Goal: Contribute content: Add original content to the website for others to see

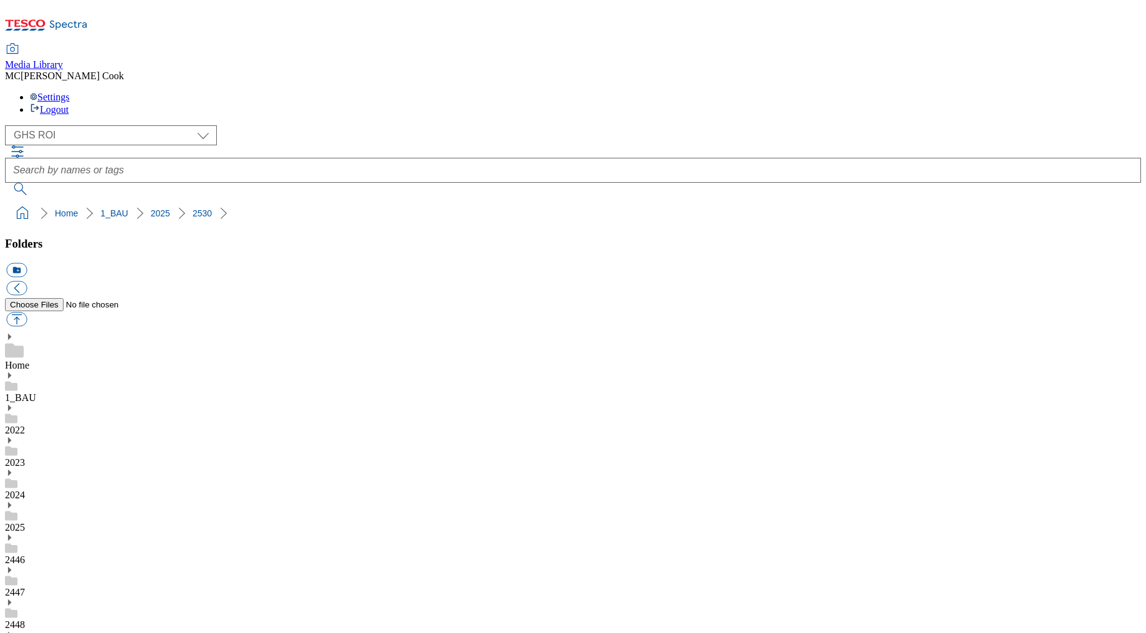
select select "flare-ghs-roi"
click at [87, 21] on icon at bounding box center [68, 25] width 37 height 9
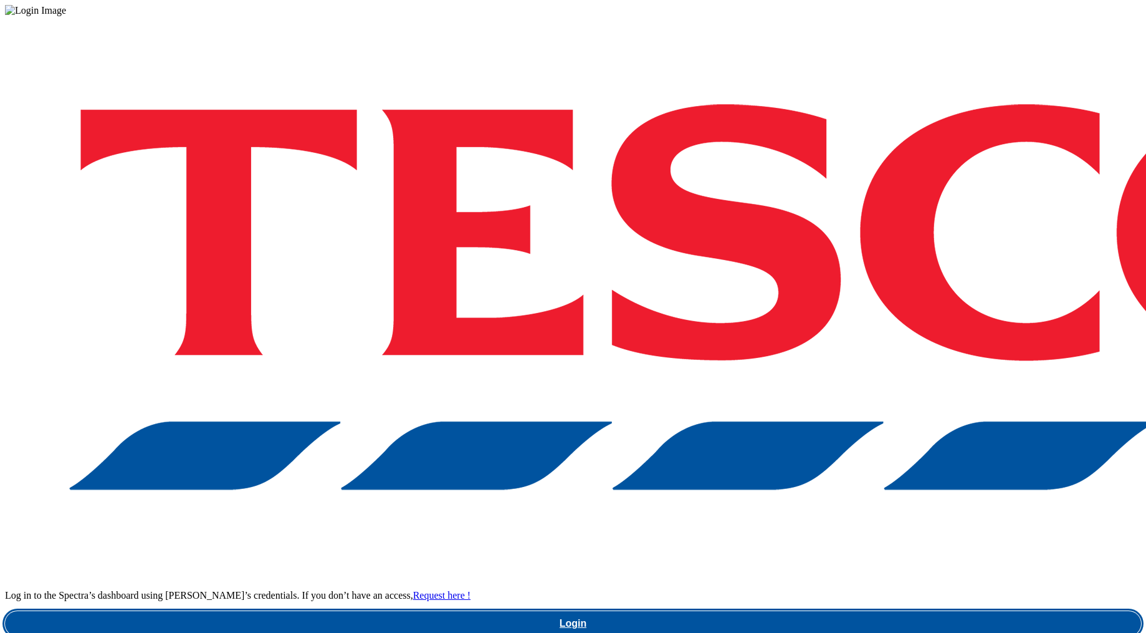
click at [840, 611] on link "Login" at bounding box center [573, 623] width 1136 height 25
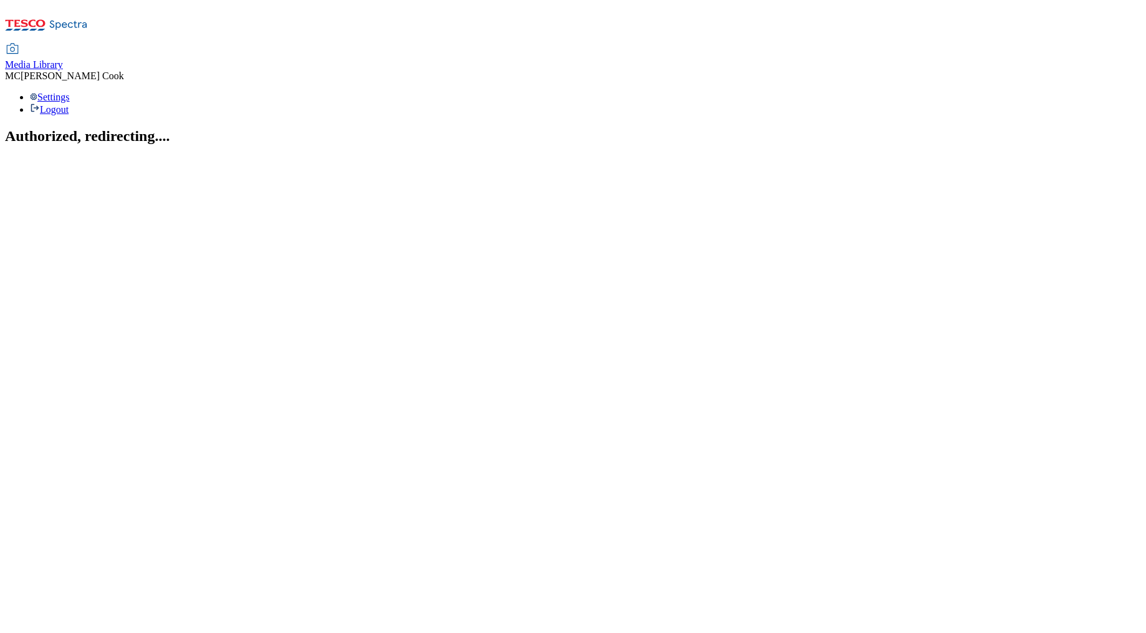
click at [63, 59] on span "Media Library" at bounding box center [34, 64] width 58 height 11
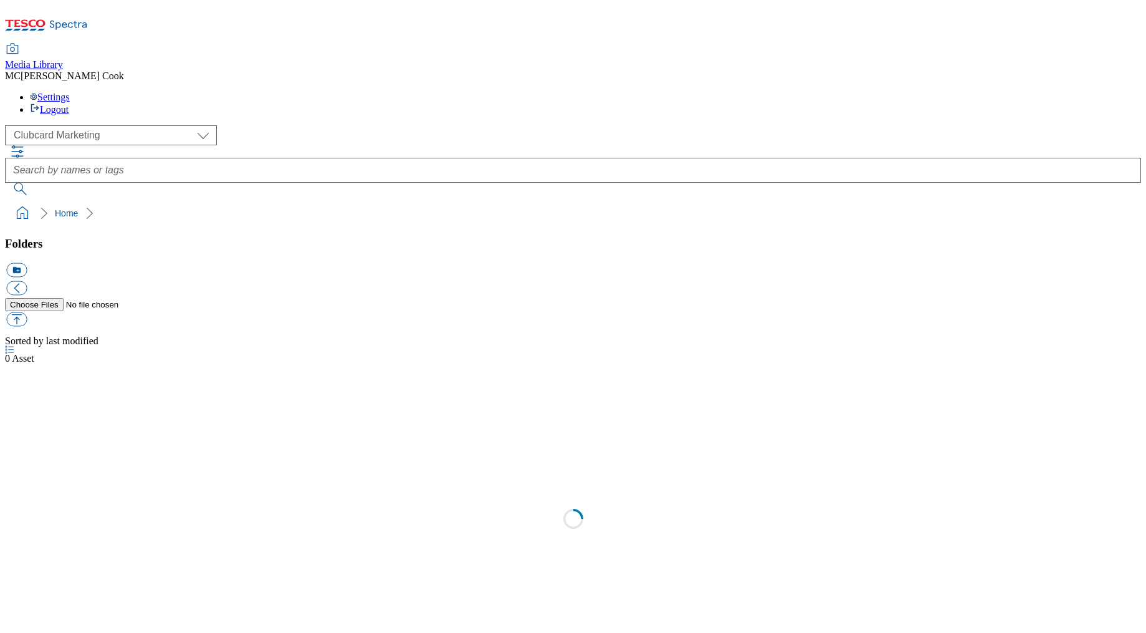
scroll to position [1, 0]
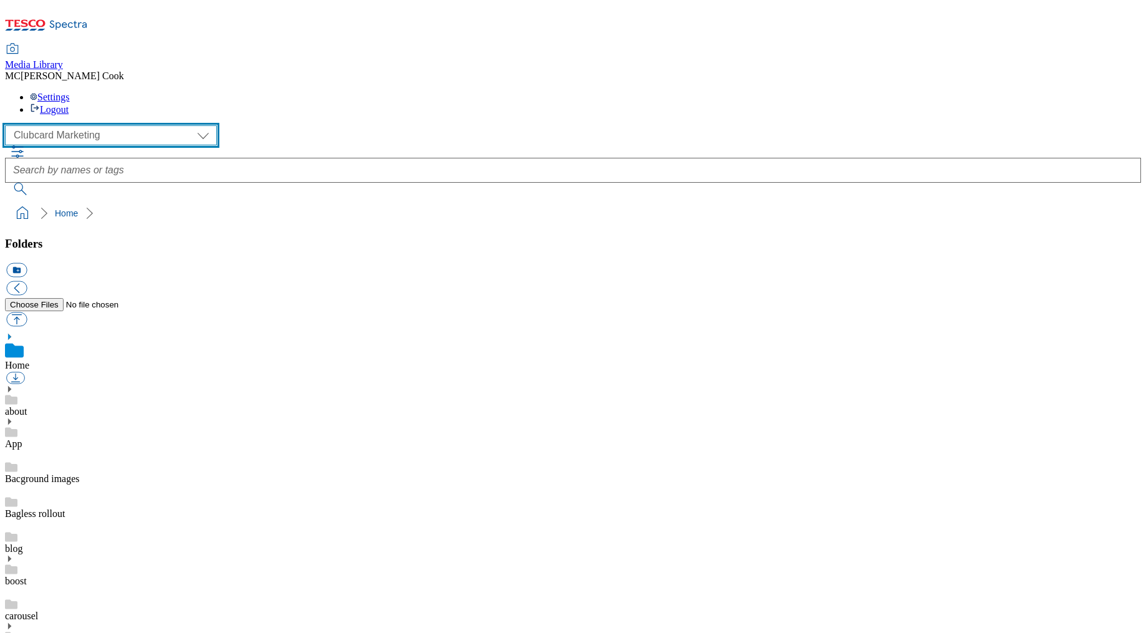
click at [41, 125] on select "Clubcard Marketing Dotcom UK Emails GHS Marketing UK GHS Product UK GHS ROI" at bounding box center [111, 135] width 212 height 20
select select "flare-ghs-roi"
click at [9, 125] on select "Clubcard Marketing Dotcom UK Emails GHS Marketing UK GHS Product UK GHS ROI" at bounding box center [111, 135] width 212 height 20
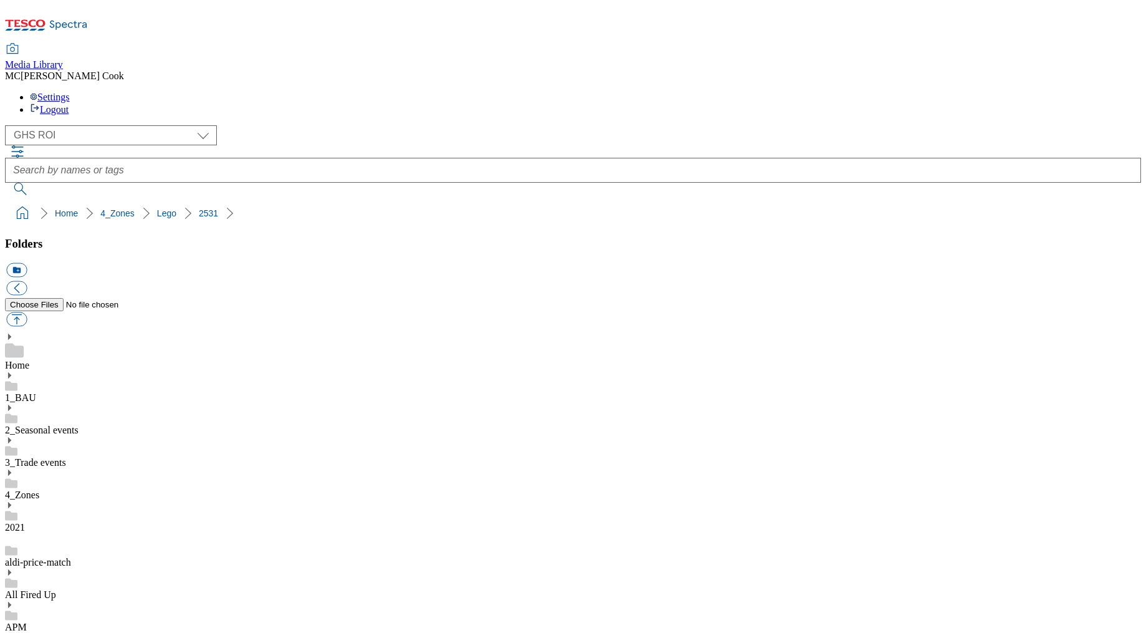
scroll to position [447, 0]
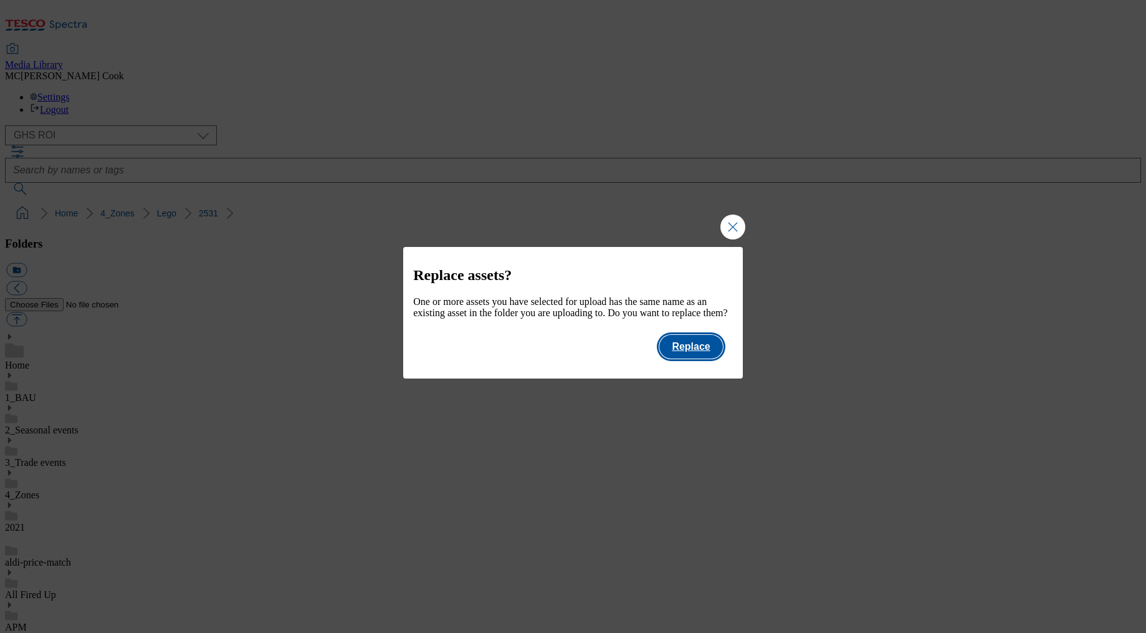
click at [685, 357] on button "Replace" at bounding box center [690, 347] width 63 height 24
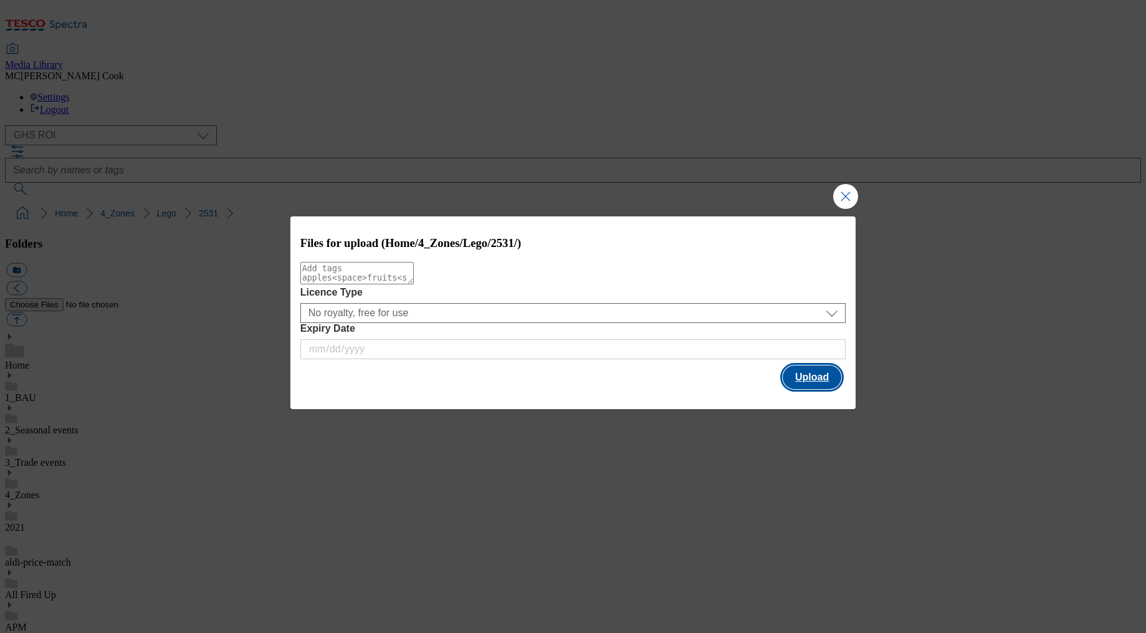
click at [811, 380] on button "Upload" at bounding box center [812, 377] width 59 height 24
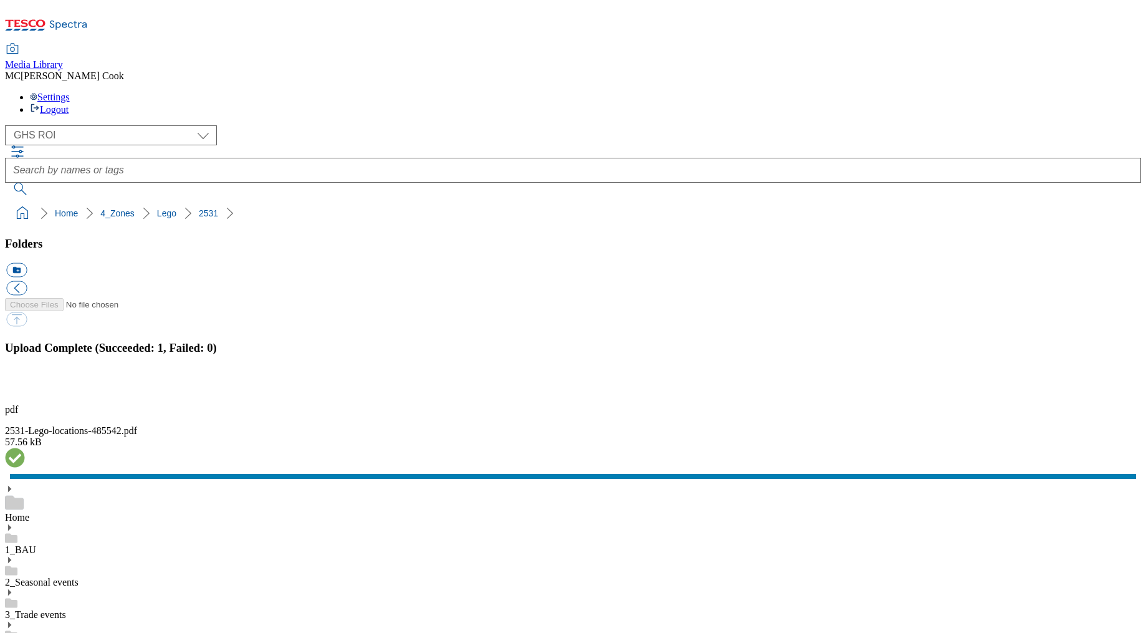
click at [25, 381] on button "button" at bounding box center [15, 387] width 19 height 12
